Goal: Information Seeking & Learning: Learn about a topic

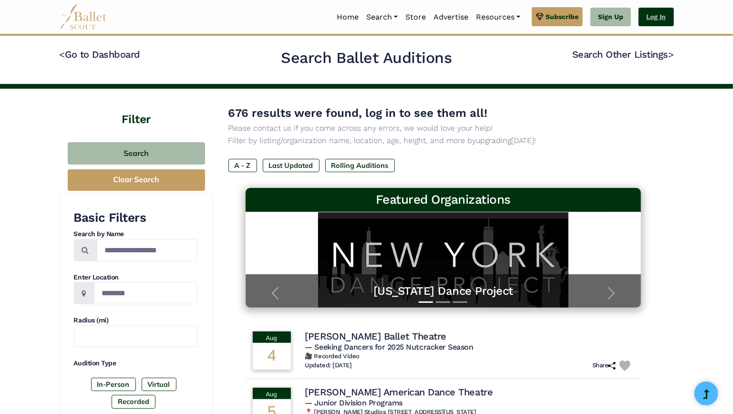
click at [653, 18] on link "Log In" at bounding box center [655, 17] width 35 height 19
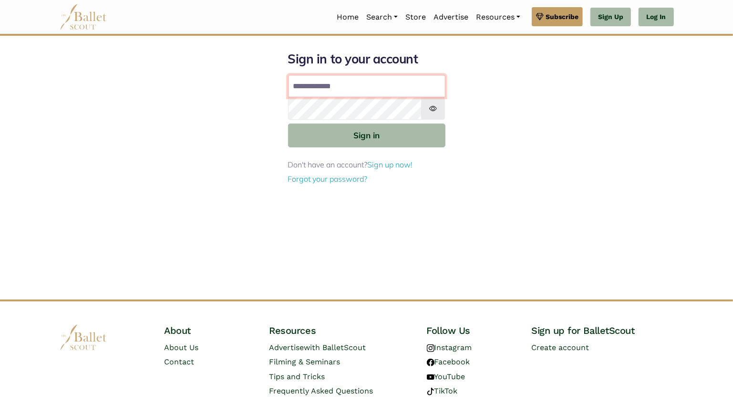
type input "**********"
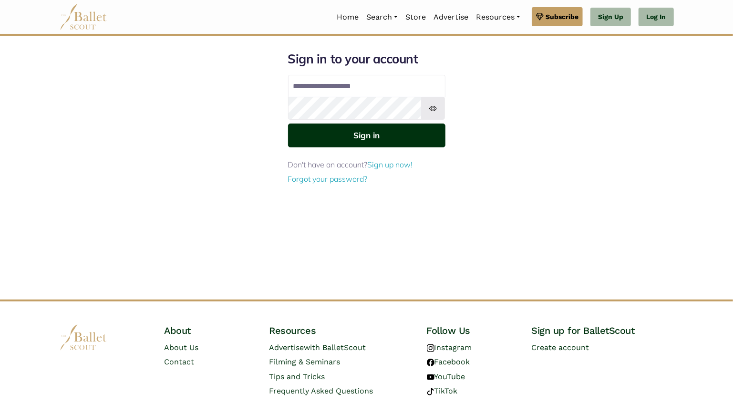
click at [339, 134] on button "Sign in" at bounding box center [366, 134] width 157 height 23
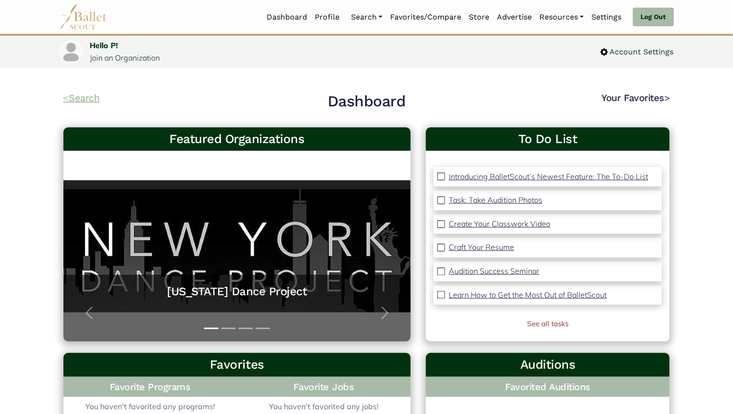
click at [92, 96] on link "< Search" at bounding box center [81, 97] width 36 height 11
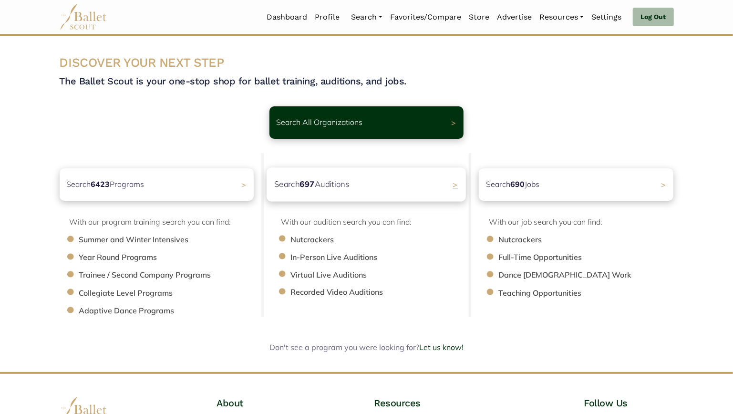
click at [306, 188] on b "697" at bounding box center [307, 184] width 15 height 10
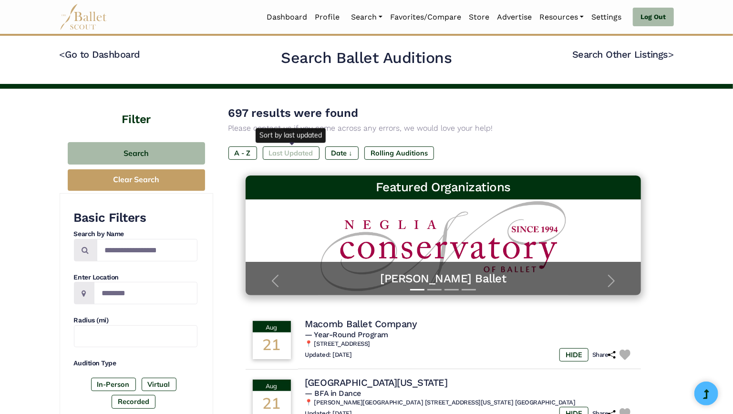
click at [287, 149] on label "Last Updated" at bounding box center [291, 152] width 57 height 13
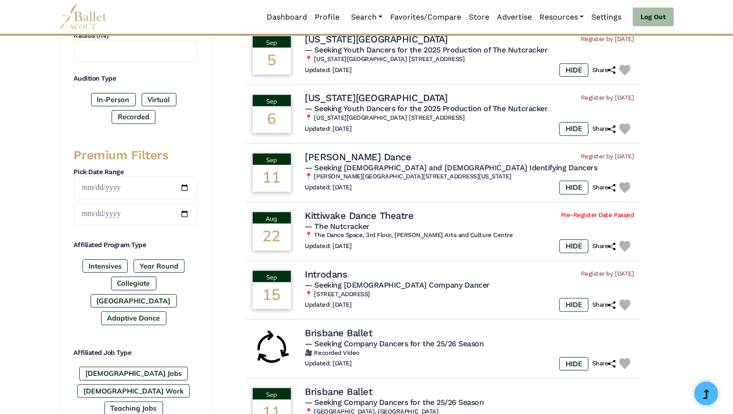
scroll to position [298, 0]
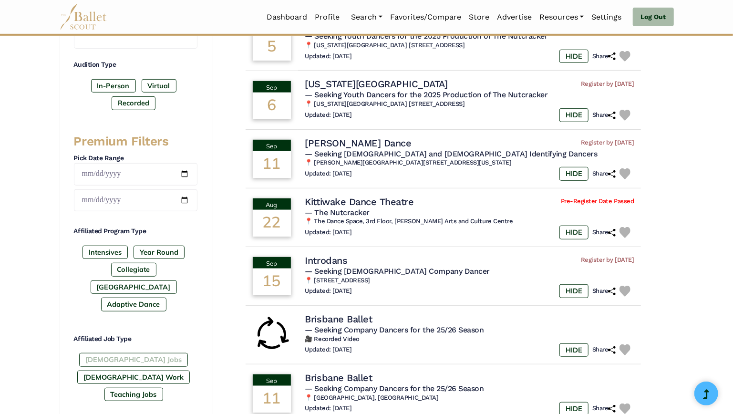
click at [104, 366] on label "[DEMOGRAPHIC_DATA] Jobs" at bounding box center [133, 359] width 109 height 13
click at [162, 365] on div "Affiliated Job Type [DEMOGRAPHIC_DATA] Jobs [DEMOGRAPHIC_DATA] Work Teaching Jo…" at bounding box center [135, 369] width 123 height 71
click at [154, 388] on label "Teaching Jobs" at bounding box center [133, 394] width 59 height 13
click at [179, 370] on label "Gig Work" at bounding box center [133, 376] width 113 height 13
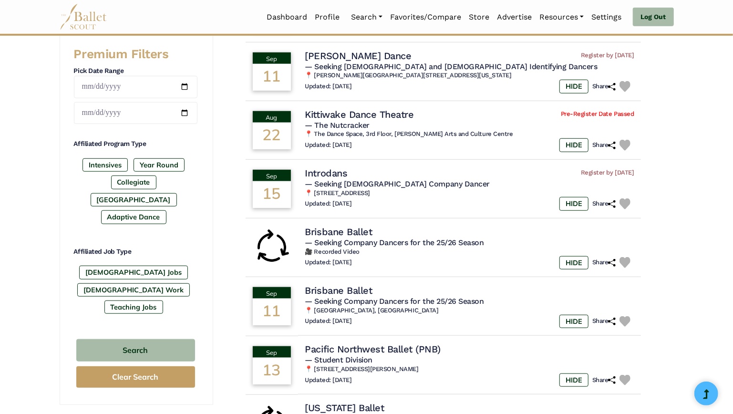
scroll to position [390, 0]
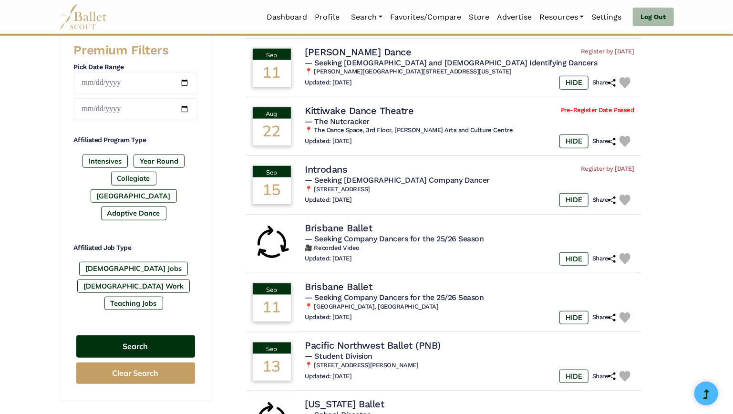
click at [163, 343] on button "Search" at bounding box center [135, 346] width 119 height 22
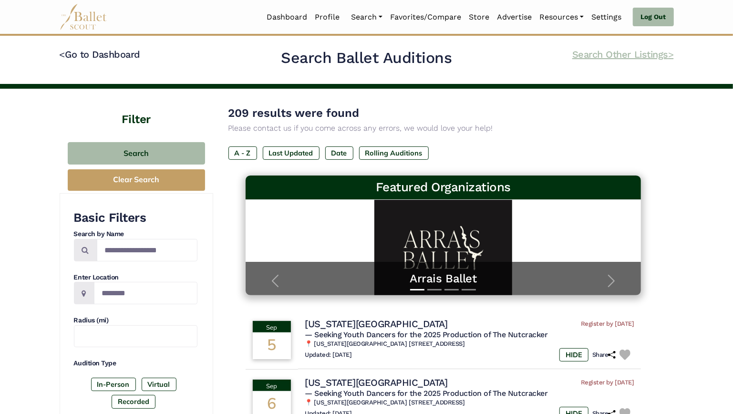
click at [603, 54] on link "Search Other Listings >" at bounding box center [622, 54] width 101 height 11
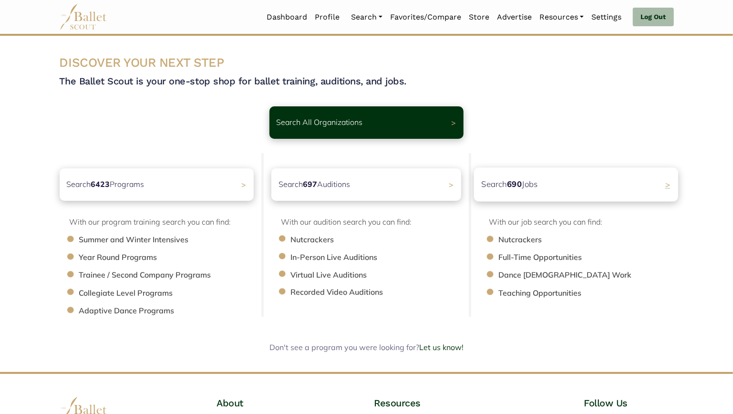
click at [539, 178] on div "Search 690 Jobs >" at bounding box center [576, 184] width 204 height 34
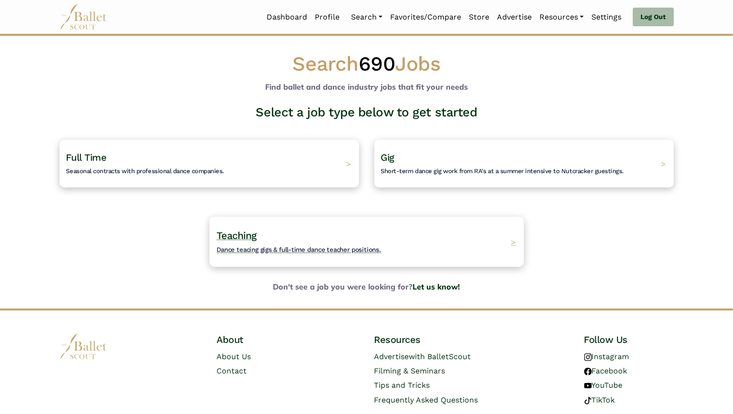
click at [434, 250] on div "Teaching Dance teacing gigs & full-time dance teacher positions. >" at bounding box center [366, 241] width 314 height 50
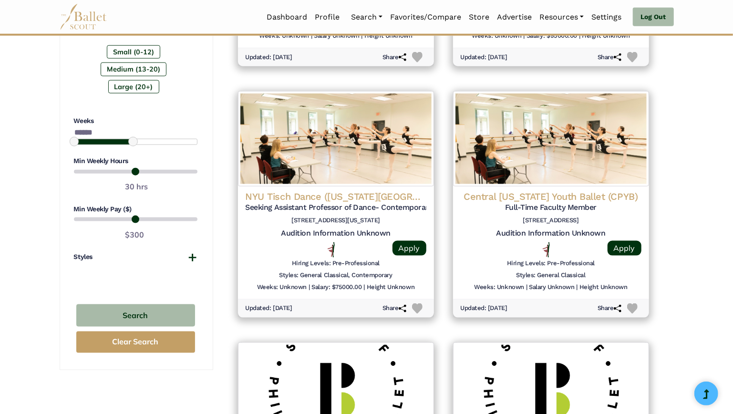
scroll to position [646, 0]
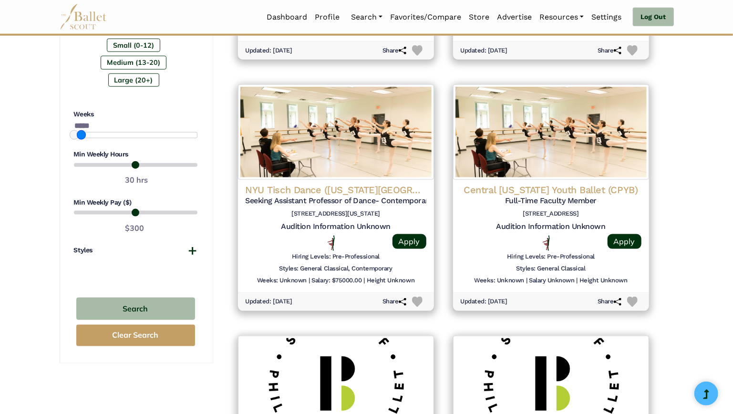
type input "*****"
drag, startPoint x: 133, startPoint y: 151, endPoint x: 79, endPoint y: 155, distance: 54.0
click at [79, 155] on div "Weeks ***** Min Weekly Hours 30 hrs Min Weekly Pay ($) $300" at bounding box center [135, 172] width 123 height 125
drag, startPoint x: 166, startPoint y: 180, endPoint x: 79, endPoint y: 186, distance: 87.5
type input "*"
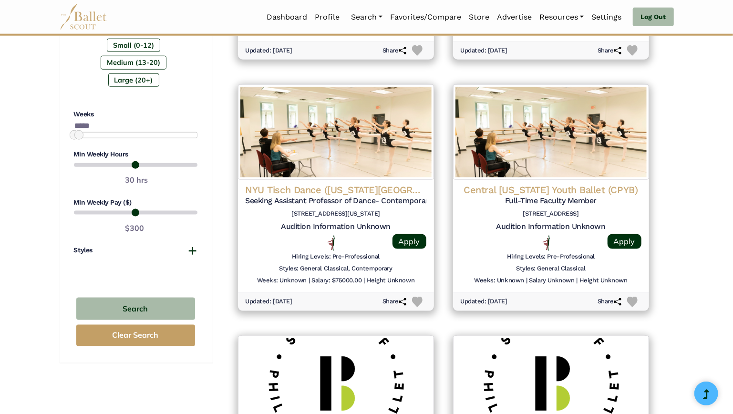
click at [79, 186] on div "Min Weekly Hours 30 hrs" at bounding box center [135, 168] width 123 height 37
click at [159, 320] on button "Search" at bounding box center [135, 309] width 119 height 22
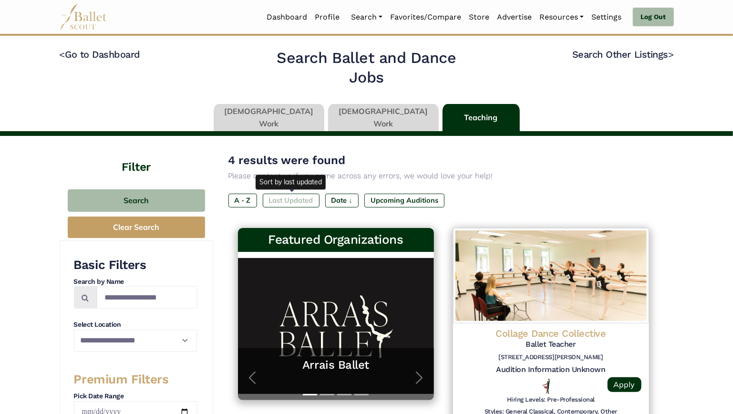
click at [279, 201] on label "Last Updated" at bounding box center [291, 200] width 57 height 13
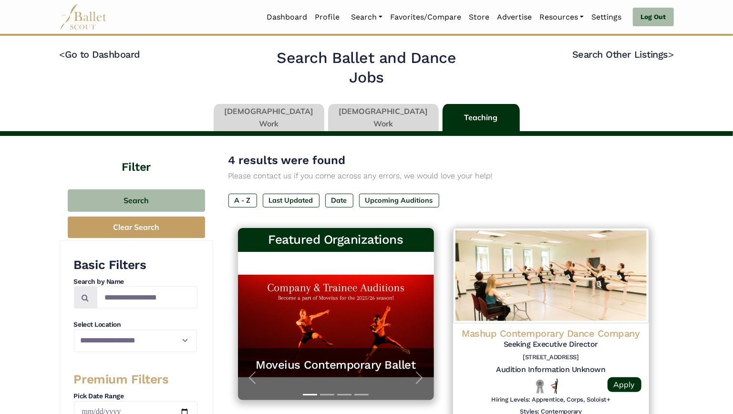
click at [291, 116] on link at bounding box center [269, 117] width 111 height 27
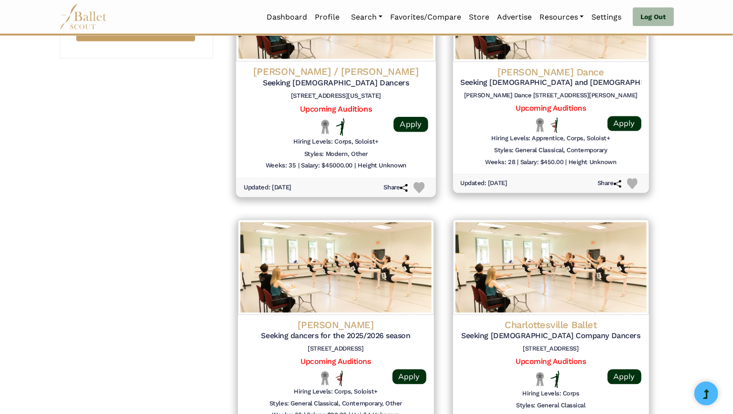
scroll to position [1021, 0]
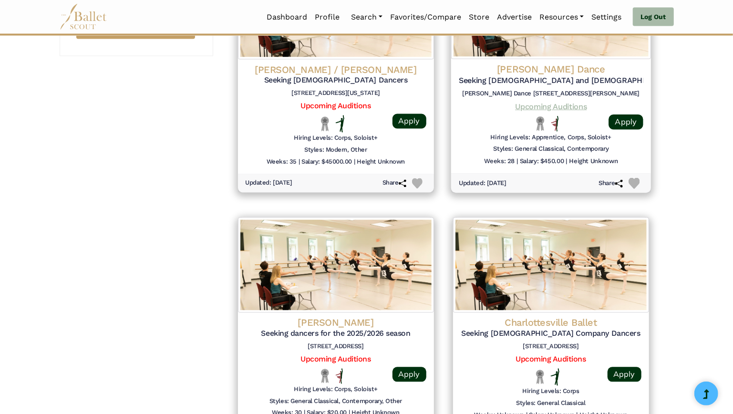
click at [545, 103] on link "Upcoming Auditions" at bounding box center [551, 106] width 72 height 9
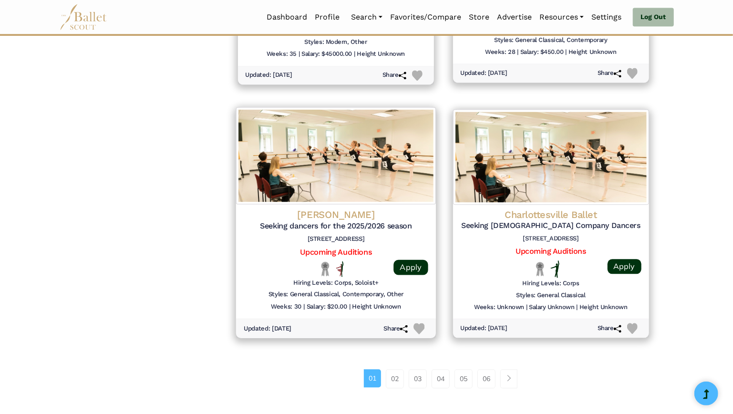
scroll to position [1132, 0]
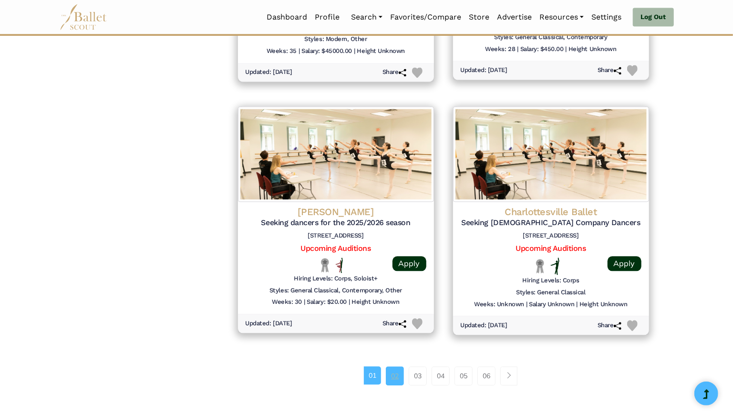
click at [392, 372] on link "02" at bounding box center [395, 375] width 18 height 19
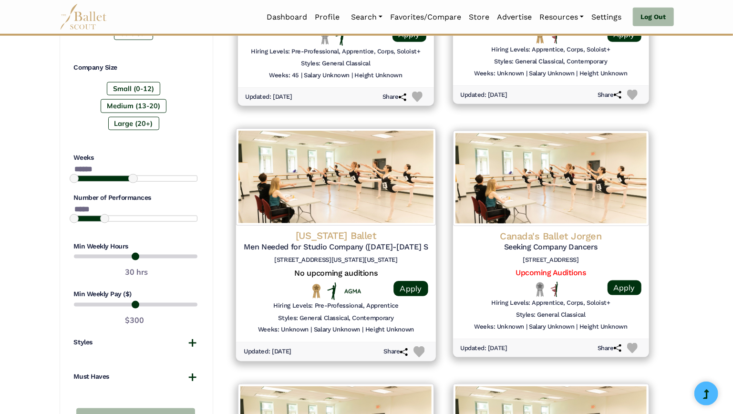
scroll to position [645, 0]
